Goal: Task Accomplishment & Management: Use online tool/utility

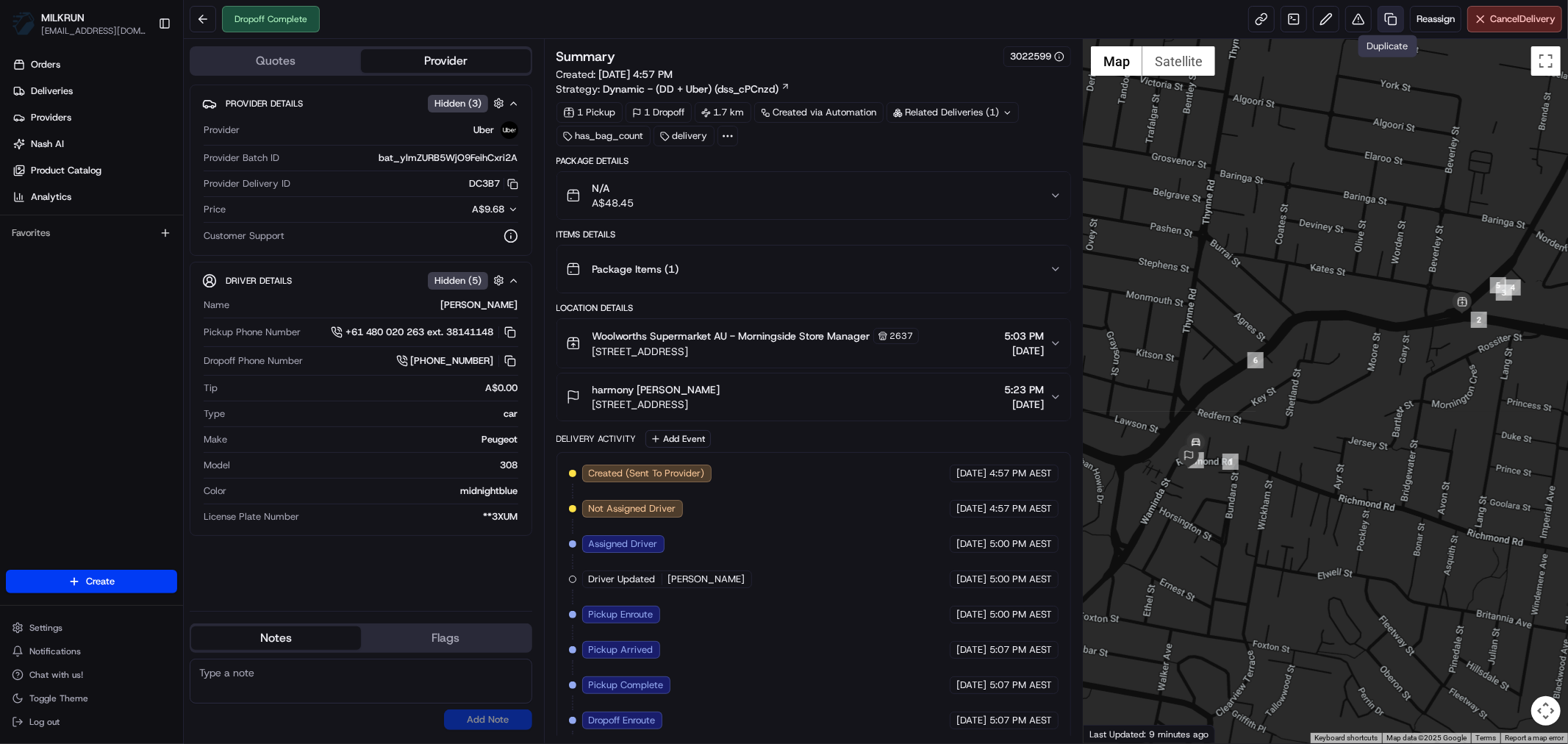
click at [1385, 25] on link at bounding box center [1390, 19] width 27 height 27
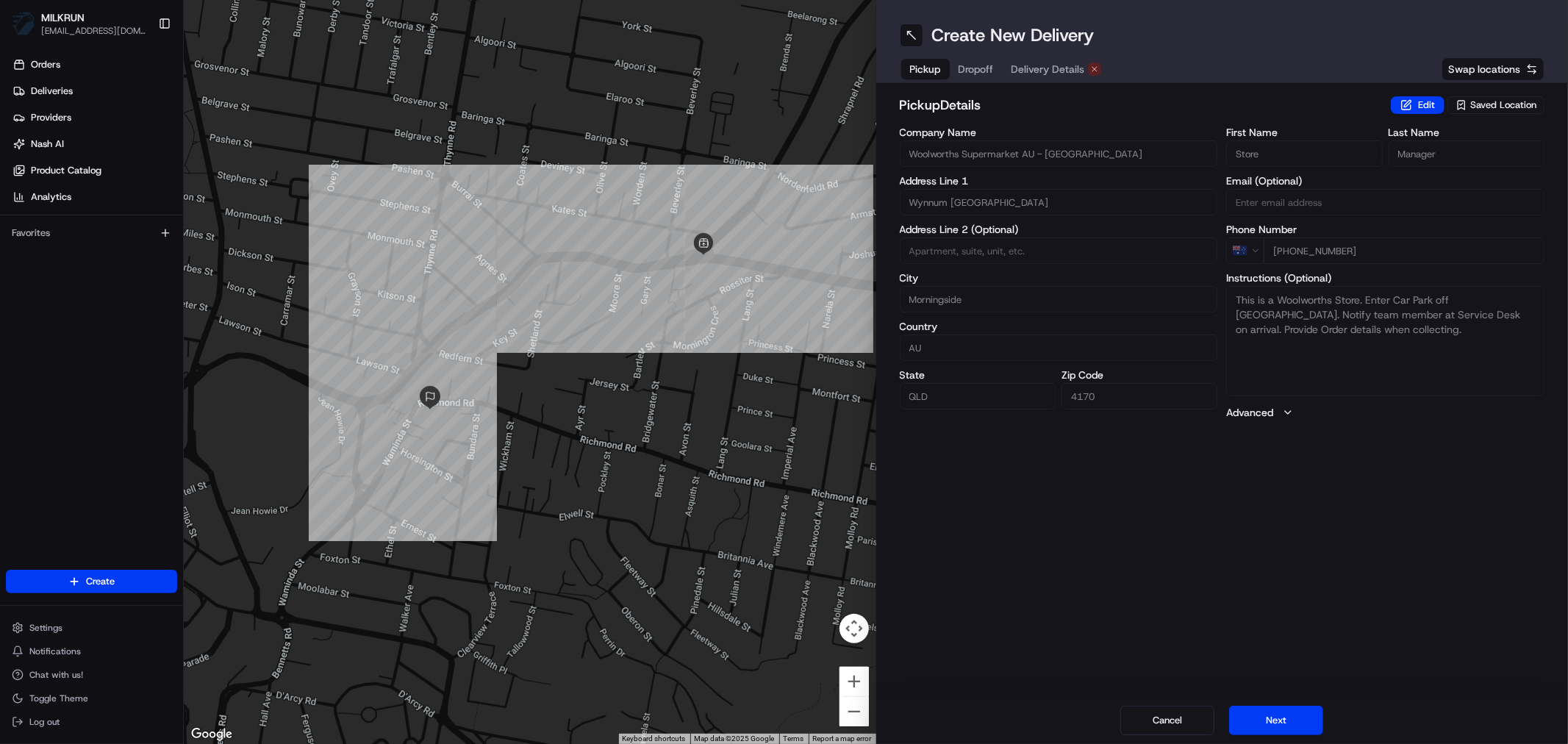
click at [1052, 68] on span "Delivery Details" at bounding box center [1047, 69] width 73 height 15
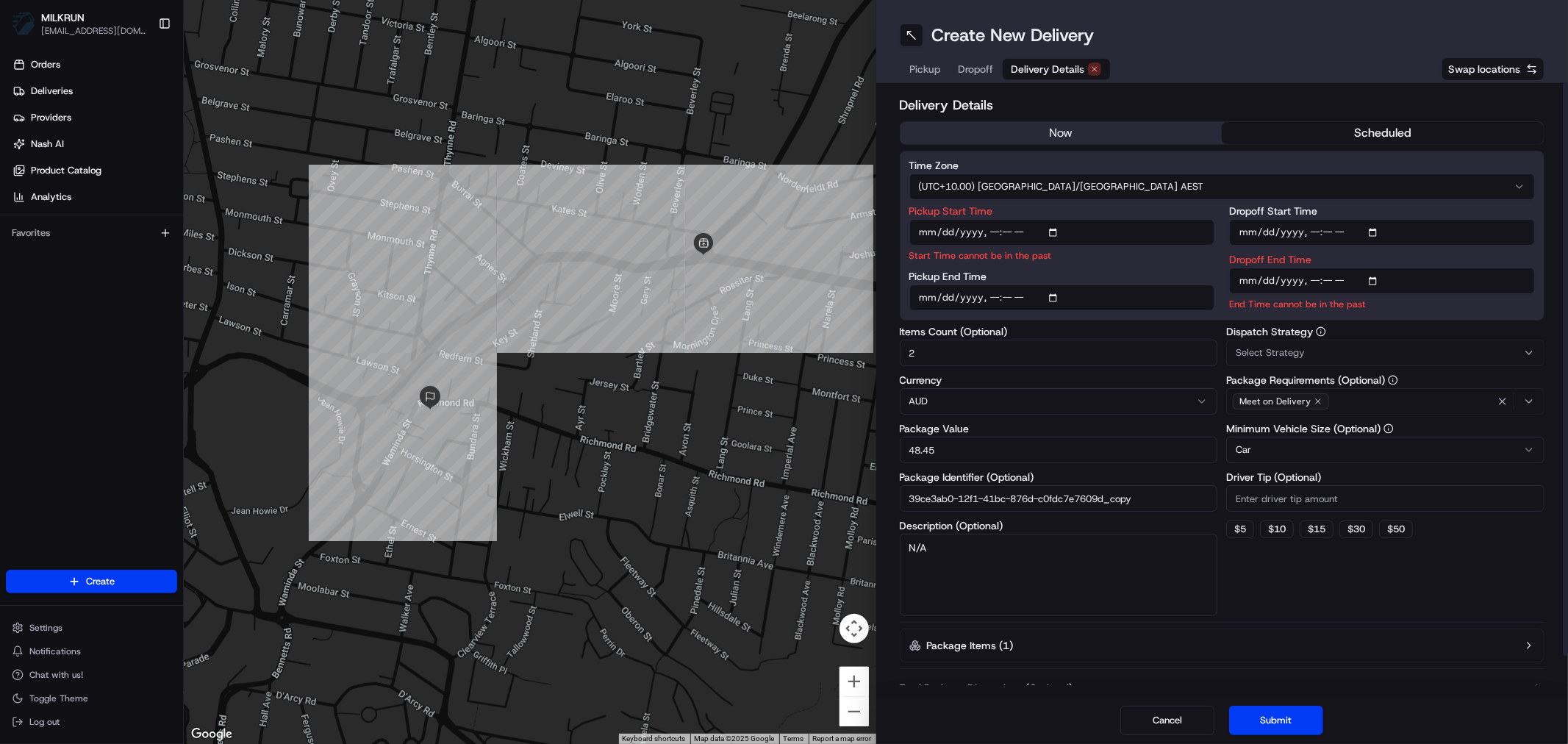
click at [1047, 141] on button "now" at bounding box center [1061, 134] width 322 height 22
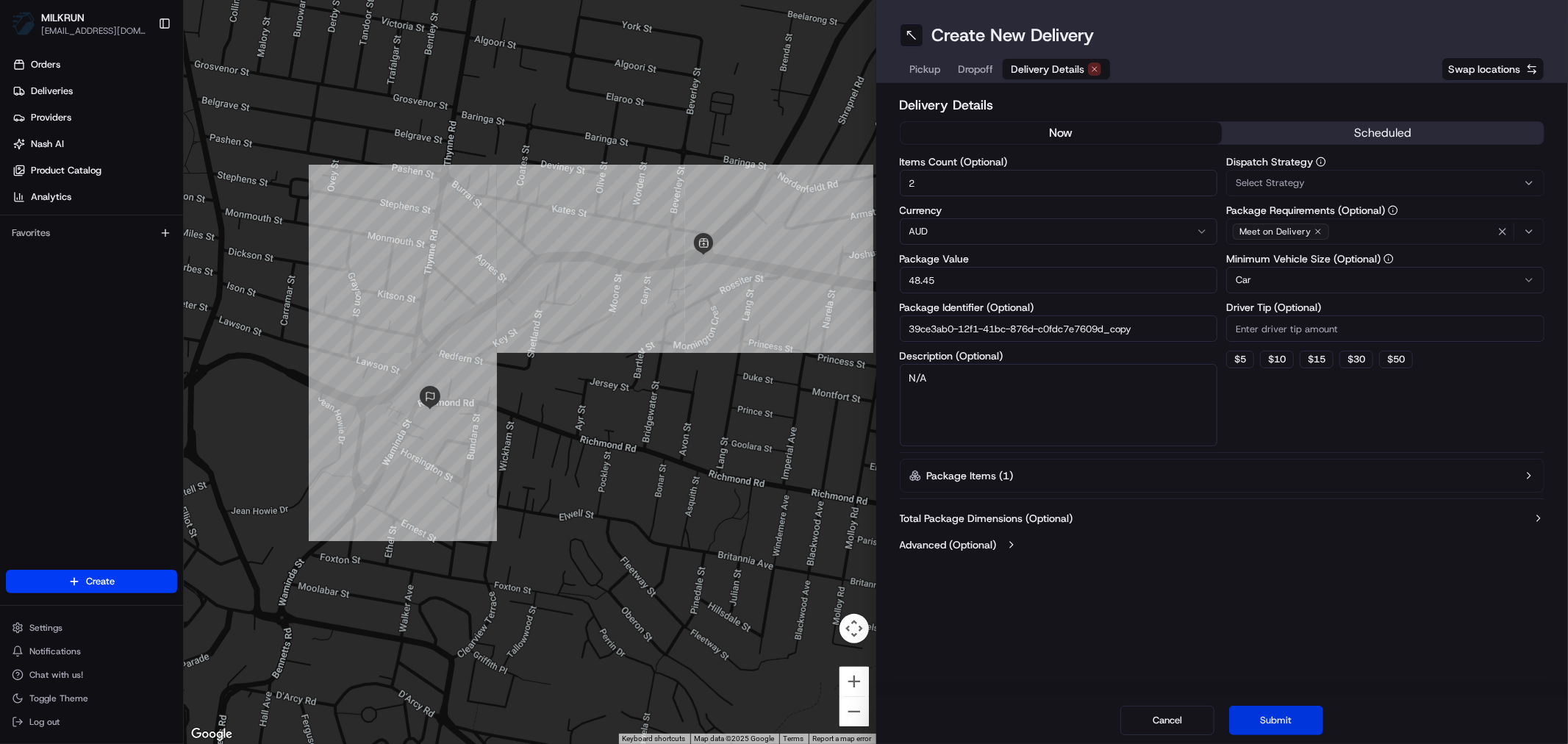
click at [1290, 719] on button "Submit" at bounding box center [1276, 721] width 94 height 29
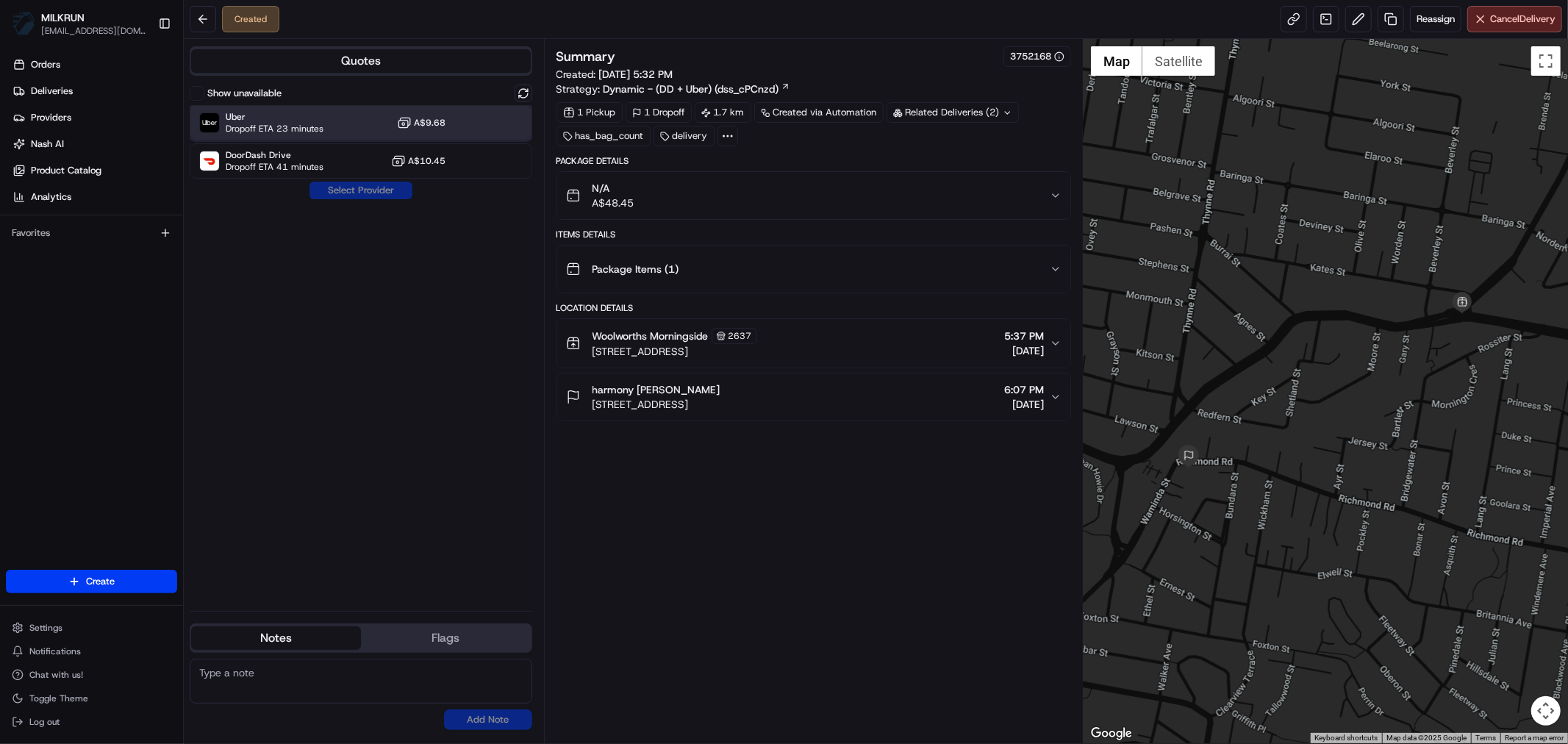
click at [328, 125] on div "Uber Dropoff ETA 23 minutes A$9.68" at bounding box center [360, 122] width 342 height 35
click at [342, 194] on button "Assign Provider" at bounding box center [360, 191] width 104 height 17
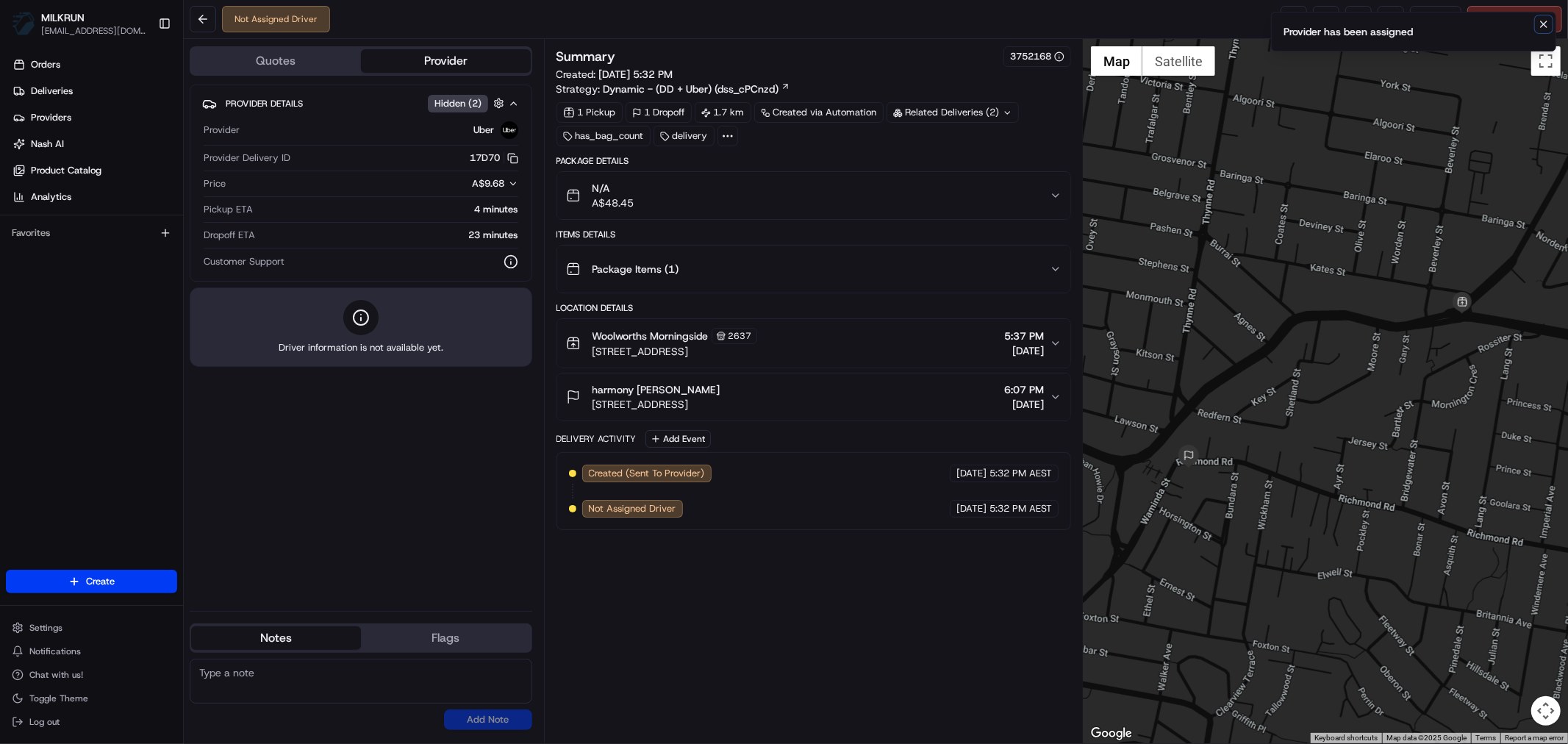
click at [1544, 24] on icon "Notifications (F8)" at bounding box center [1543, 24] width 6 height 6
click at [1296, 28] on link at bounding box center [1293, 19] width 27 height 27
